Goal: Task Accomplishment & Management: Complete application form

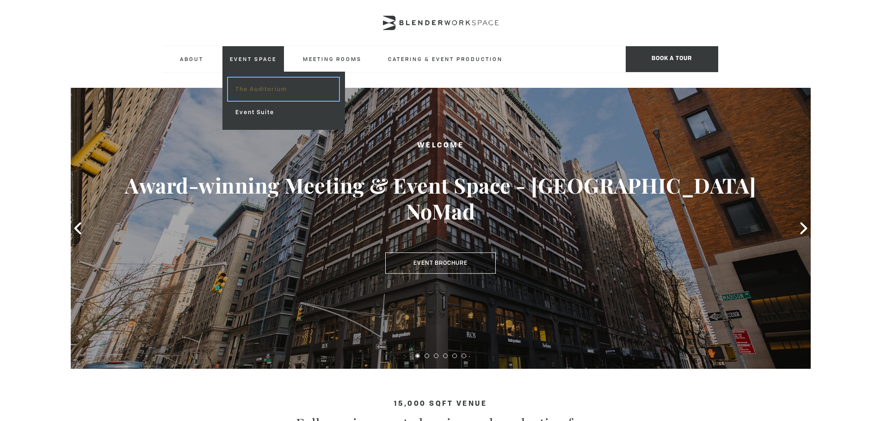
click at [240, 92] on link "The Auditorium" at bounding box center [283, 89] width 110 height 23
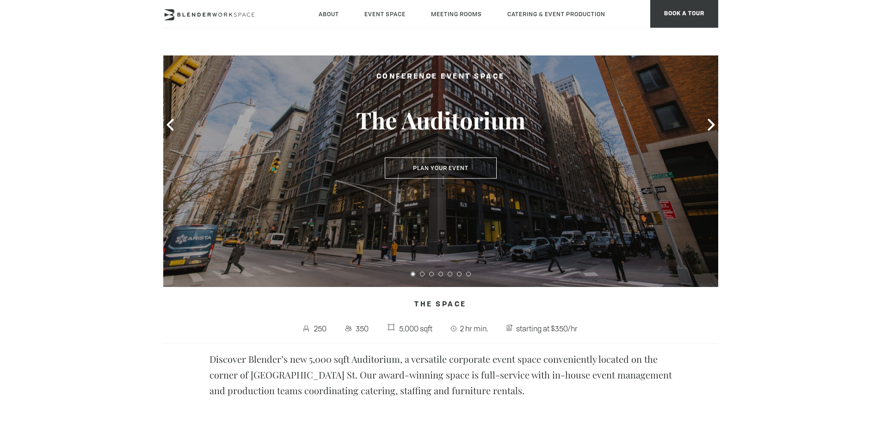
scroll to position [92, 0]
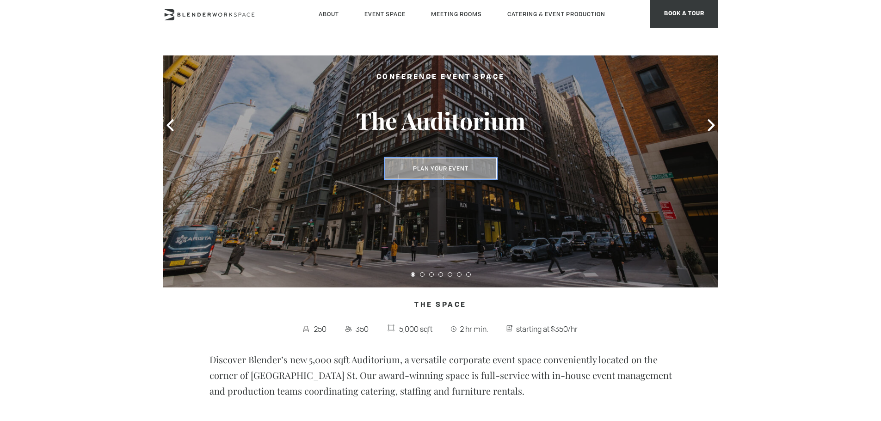
click at [459, 164] on button "Plan Your Event" at bounding box center [441, 168] width 112 height 21
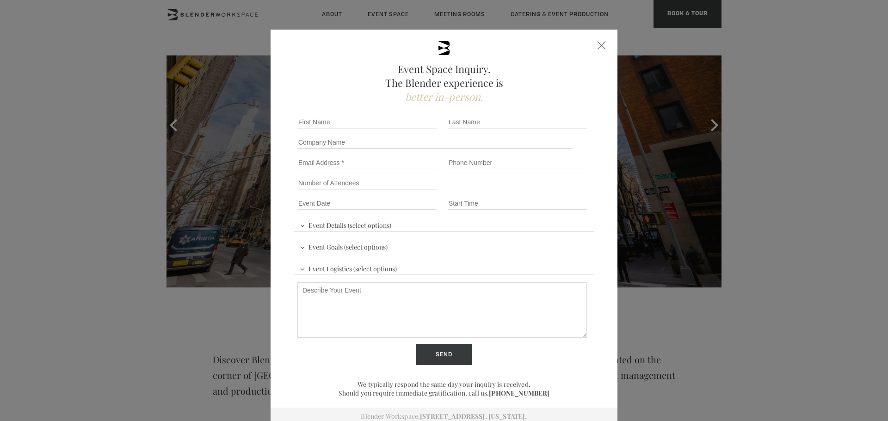
click at [595, 51] on div "Event Space Inquiry. The Blender experience is better in-person. Event Details …" at bounding box center [443, 228] width 347 height 396
click at [600, 48] on span at bounding box center [601, 45] width 8 height 8
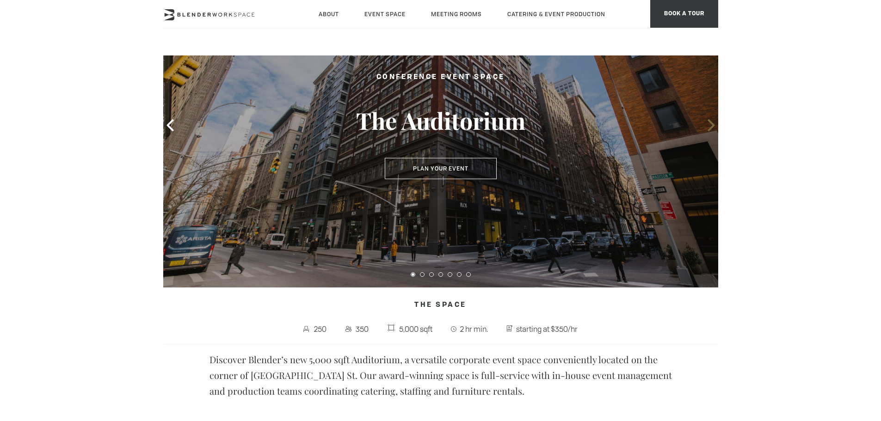
click at [711, 126] on icon at bounding box center [710, 125] width 7 height 12
